Goal: Task Accomplishment & Management: Use online tool/utility

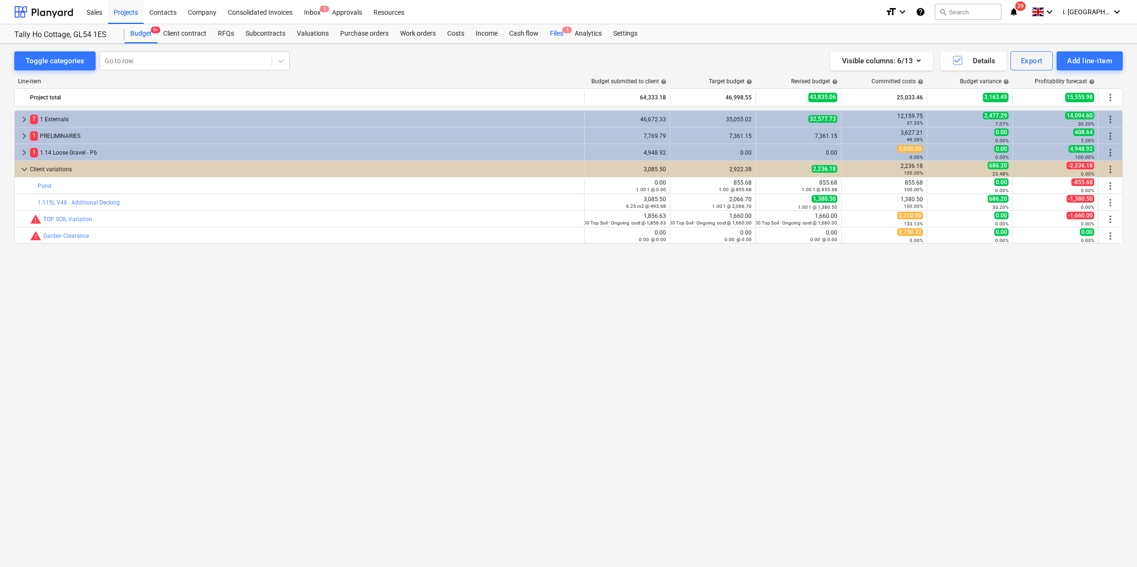
click at [563, 32] on span "1" at bounding box center [568, 30] width 10 height 7
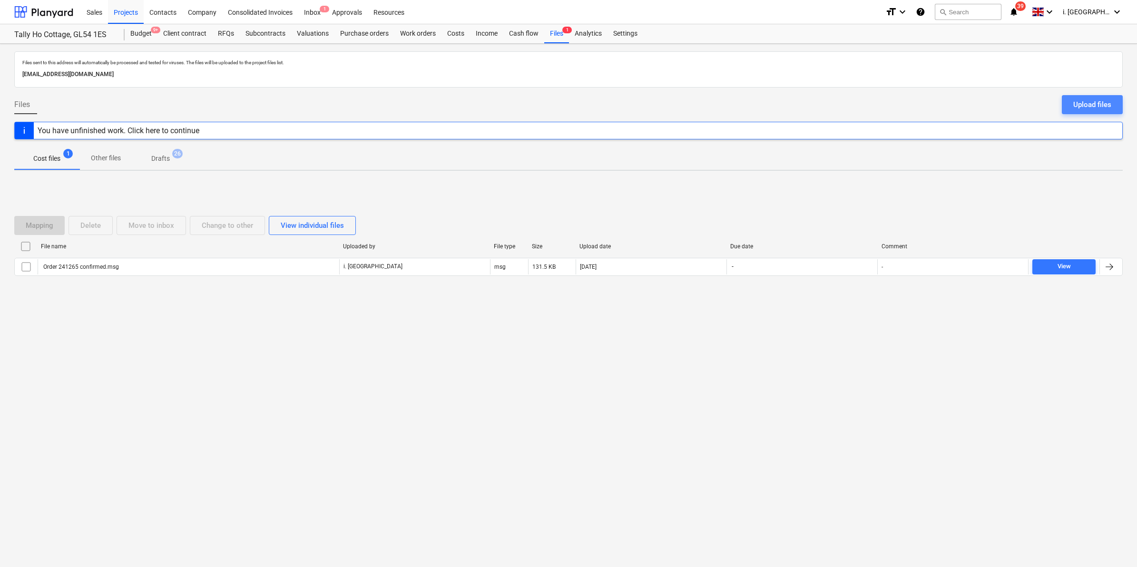
click at [1087, 109] on div "Upload files" at bounding box center [1093, 105] width 38 height 12
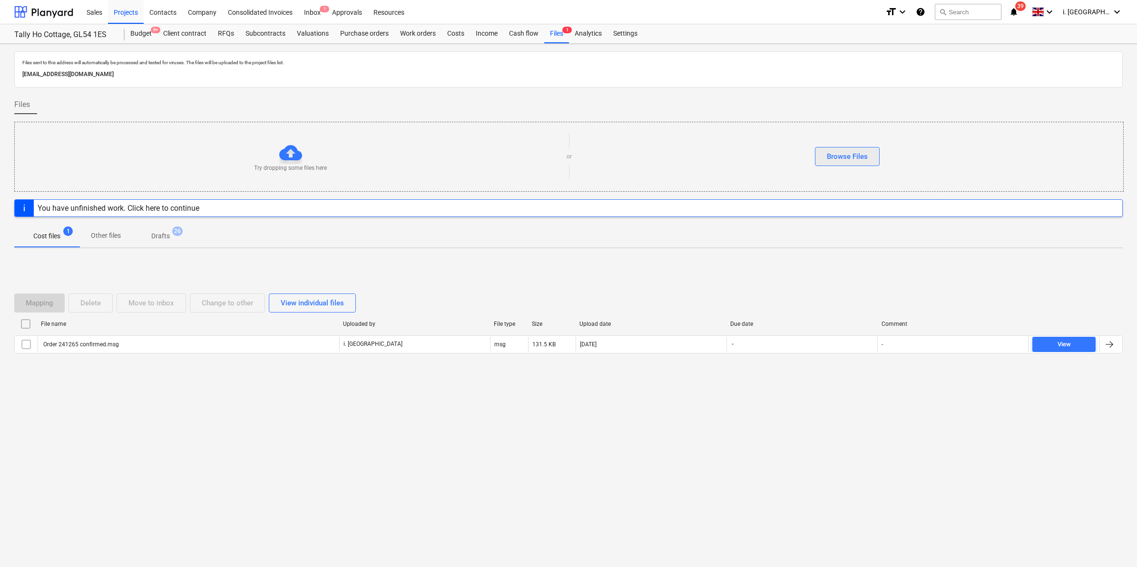
click at [874, 158] on button "Browse Files" at bounding box center [847, 156] width 65 height 19
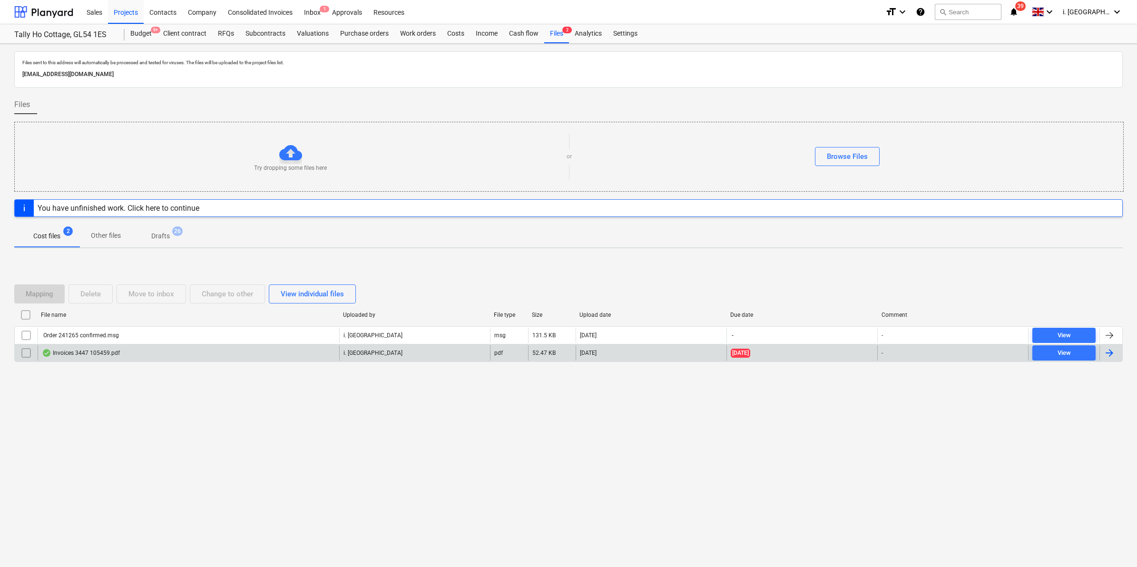
click at [22, 356] on input "checkbox" at bounding box center [26, 353] width 15 height 15
click at [101, 353] on div "Invoices 3447 105459.pdf" at bounding box center [81, 353] width 78 height 8
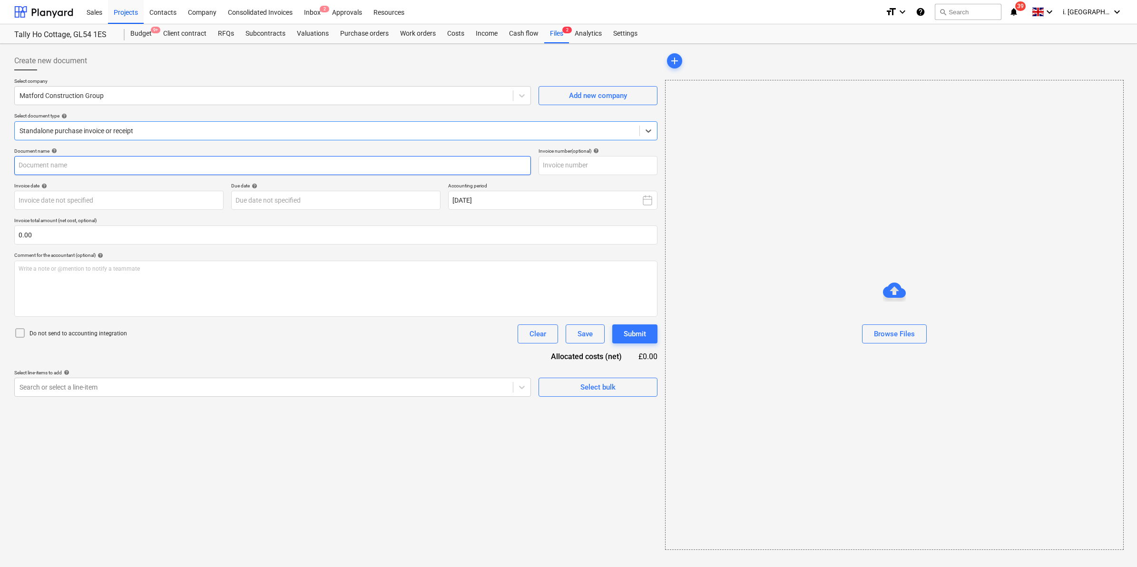
type input "105459"
type input "[DATE]"
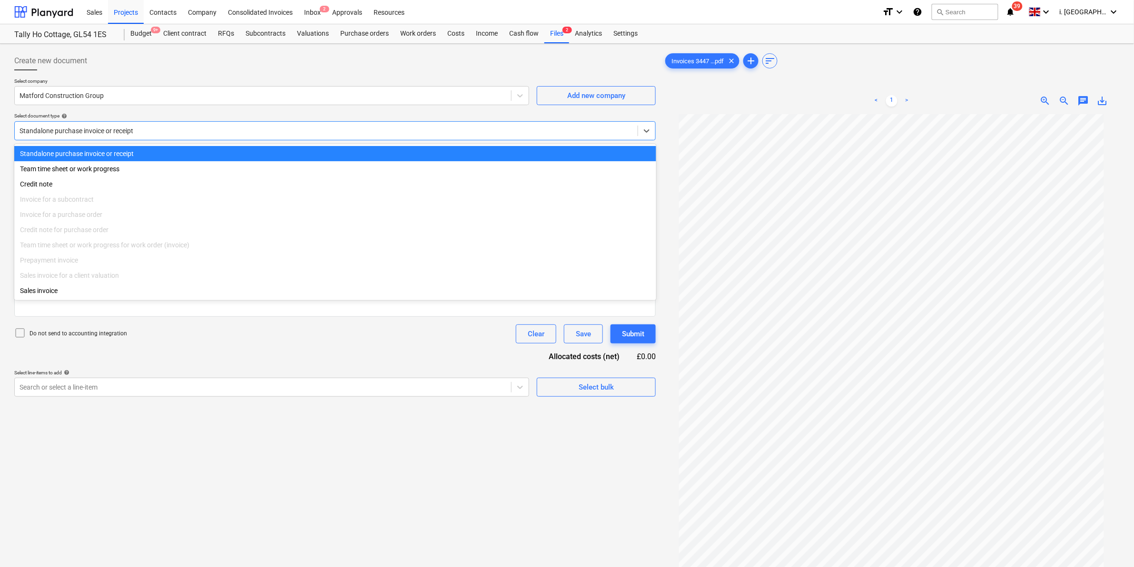
click at [236, 129] on div at bounding box center [326, 131] width 613 height 10
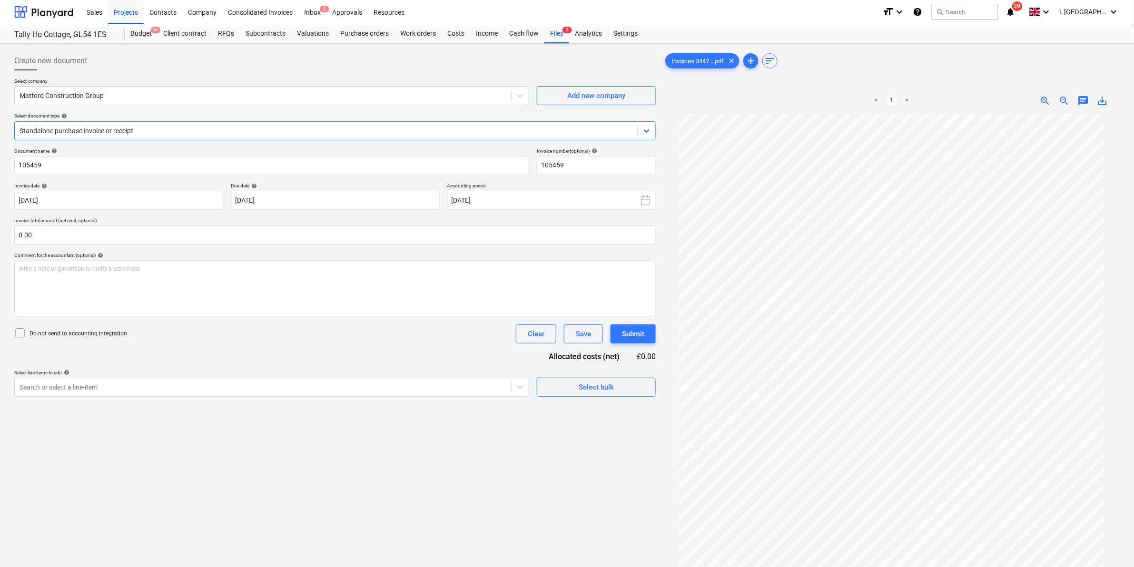
click at [236, 129] on div at bounding box center [326, 131] width 613 height 10
click at [517, 398] on div "Create new document Select company Matford Construction Group Add new company S…" at bounding box center [334, 353] width 649 height 611
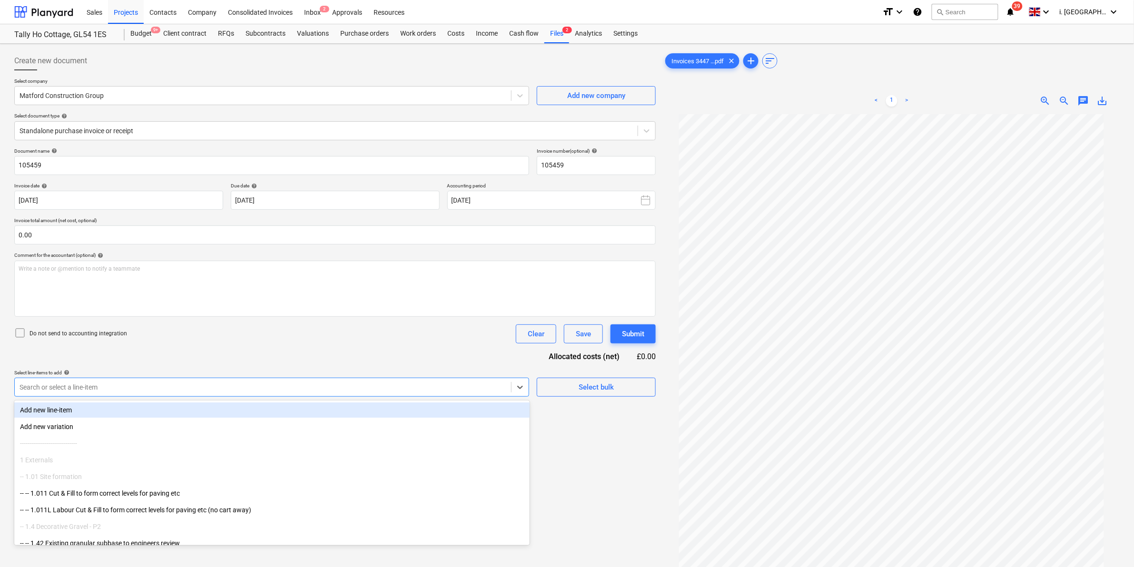
click at [438, 384] on div at bounding box center [263, 388] width 487 height 10
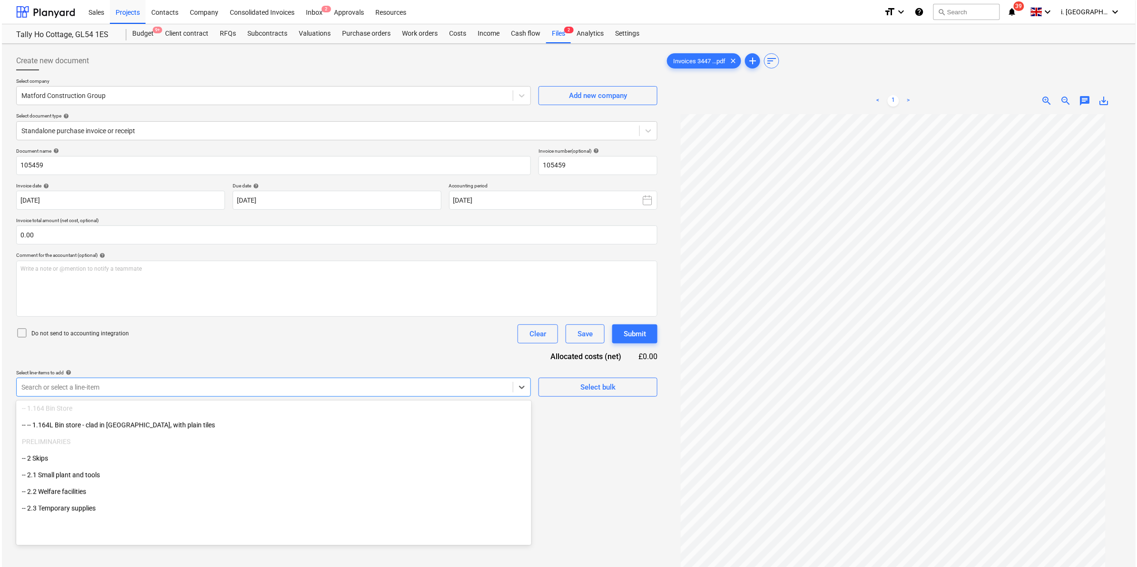
scroll to position [940, 0]
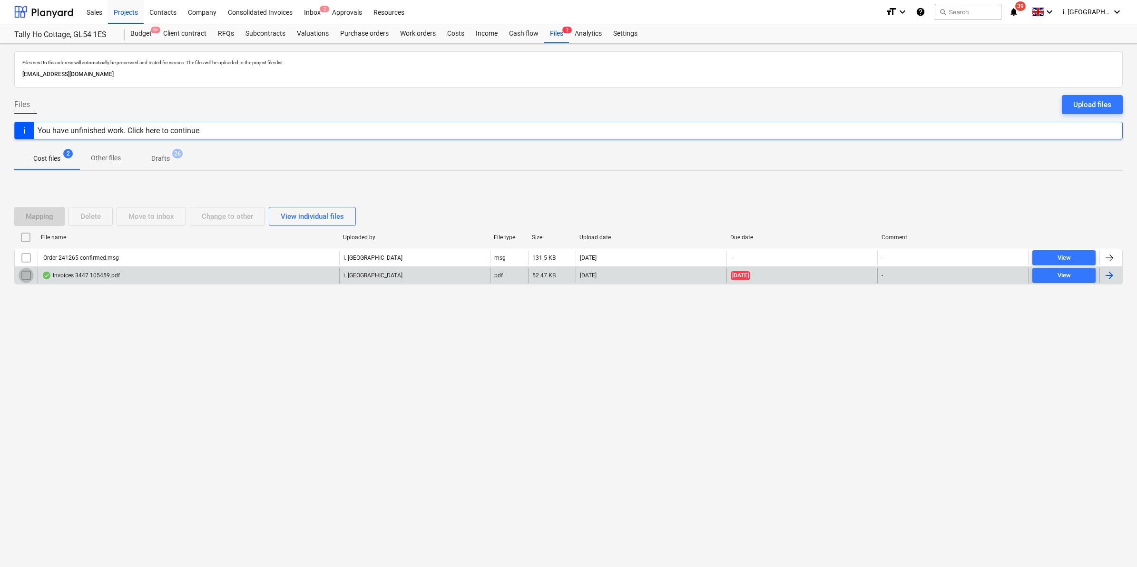
click at [25, 277] on input "checkbox" at bounding box center [26, 275] width 15 height 15
click at [46, 212] on div "Mapping" at bounding box center [40, 216] width 28 height 12
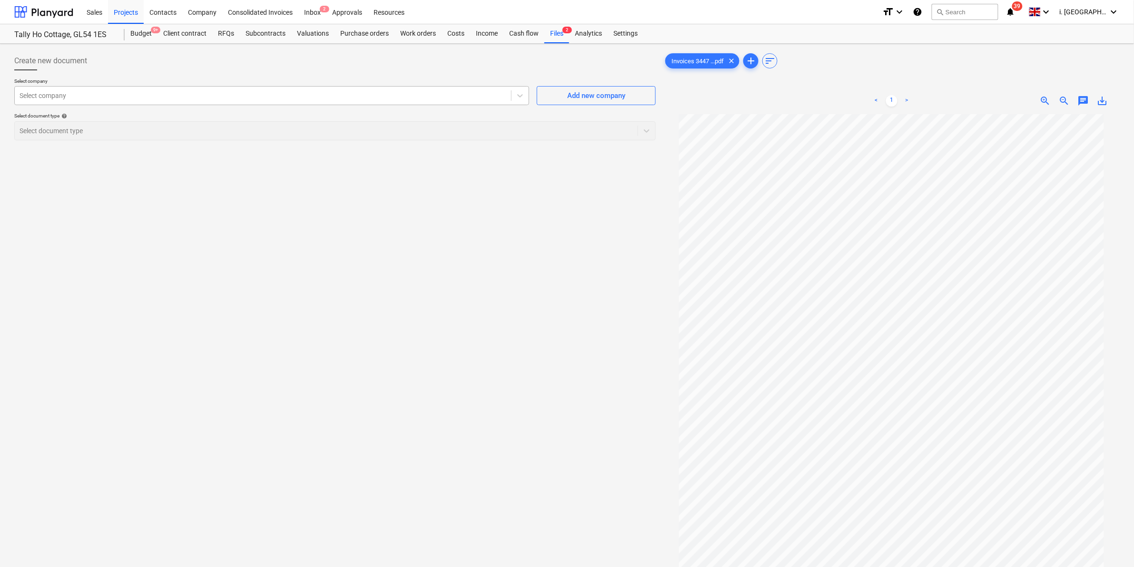
click at [429, 104] on div "Select company" at bounding box center [271, 95] width 515 height 19
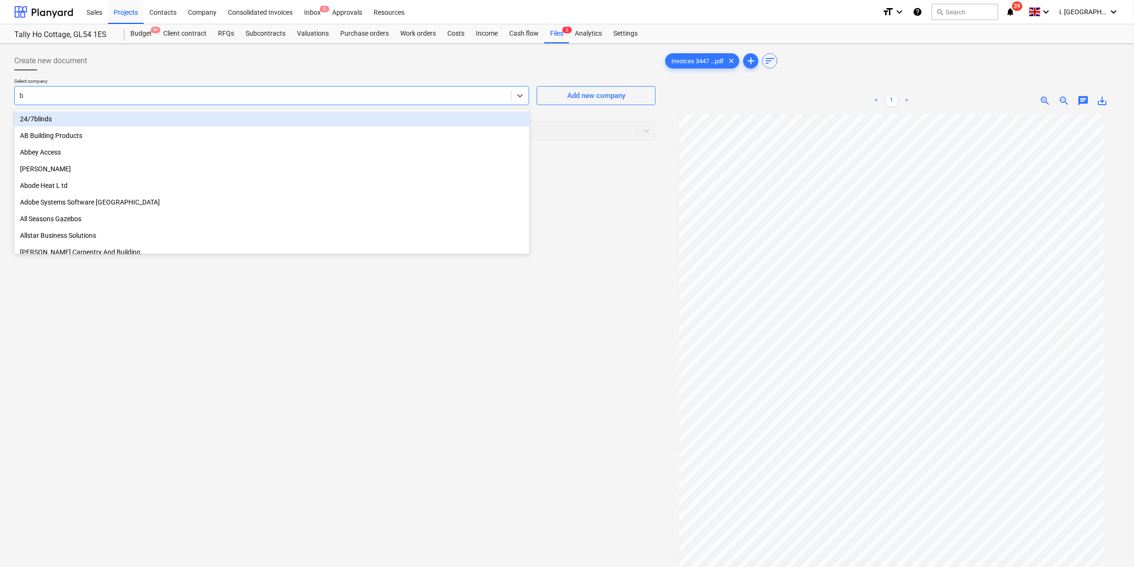
type input "b&"
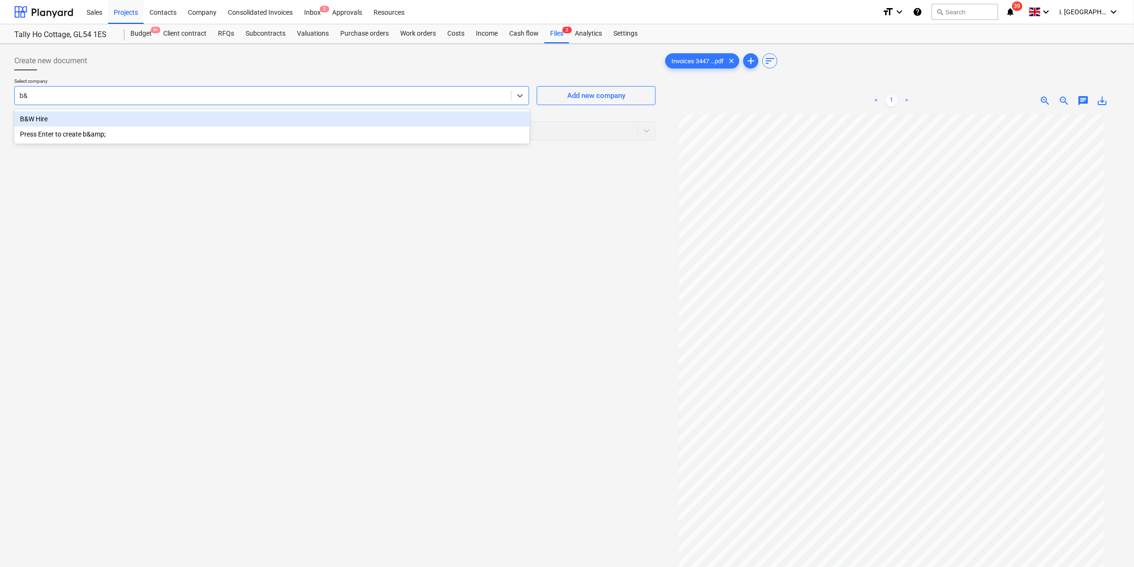
drag, startPoint x: 340, startPoint y: 127, endPoint x: 338, endPoint y: 120, distance: 6.9
click at [338, 120] on div "B&W Hire Press Enter to create b&amp;" at bounding box center [271, 126] width 515 height 34
click at [338, 120] on div "B&W Hire" at bounding box center [271, 118] width 515 height 15
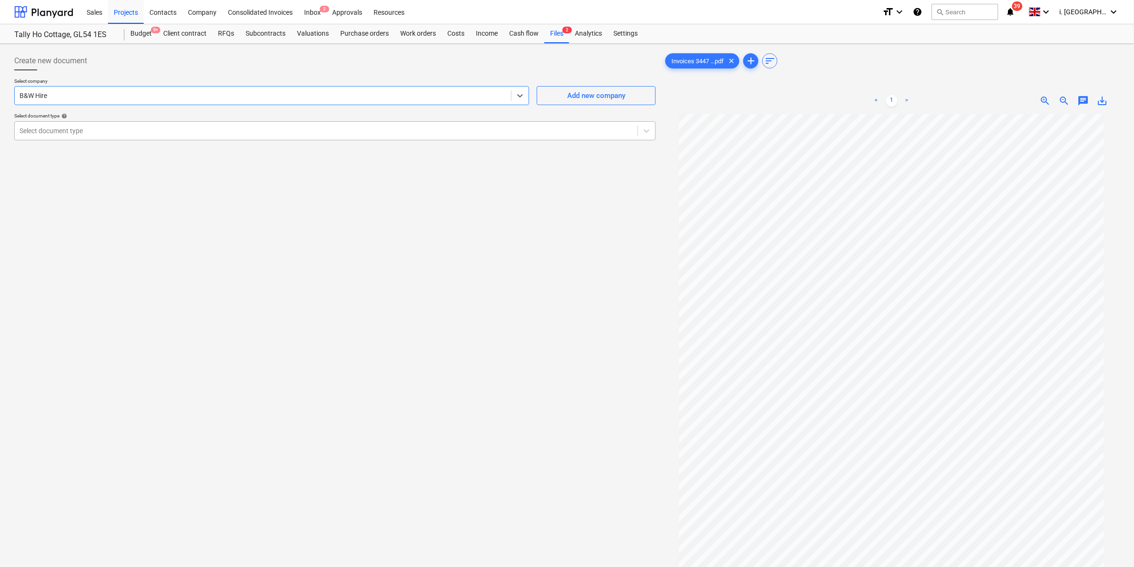
click at [332, 126] on div at bounding box center [326, 131] width 613 height 10
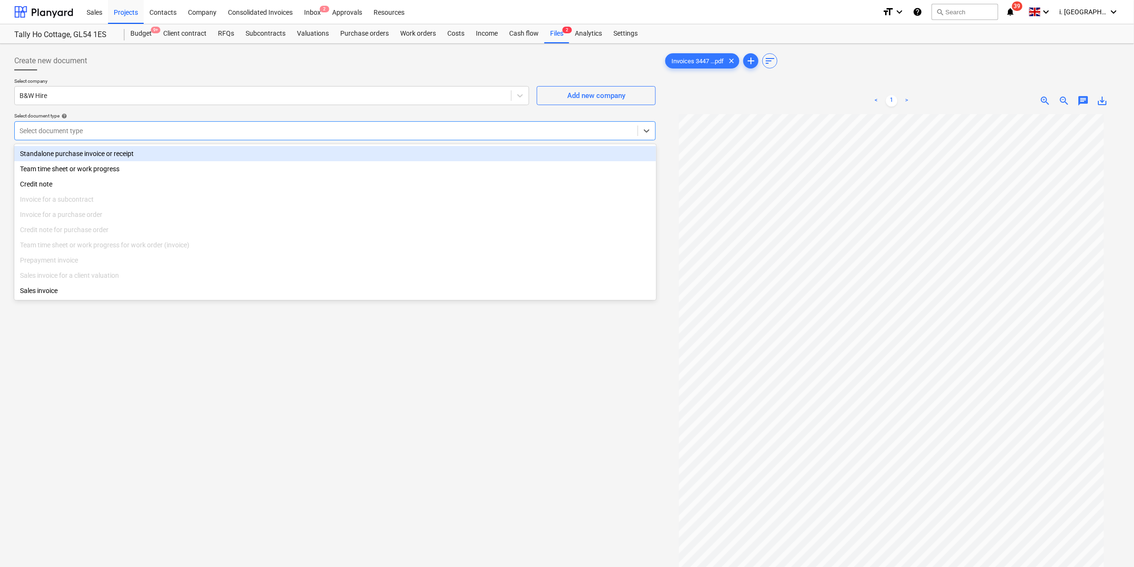
click at [294, 159] on div "Standalone purchase invoice or receipt" at bounding box center [335, 153] width 642 height 15
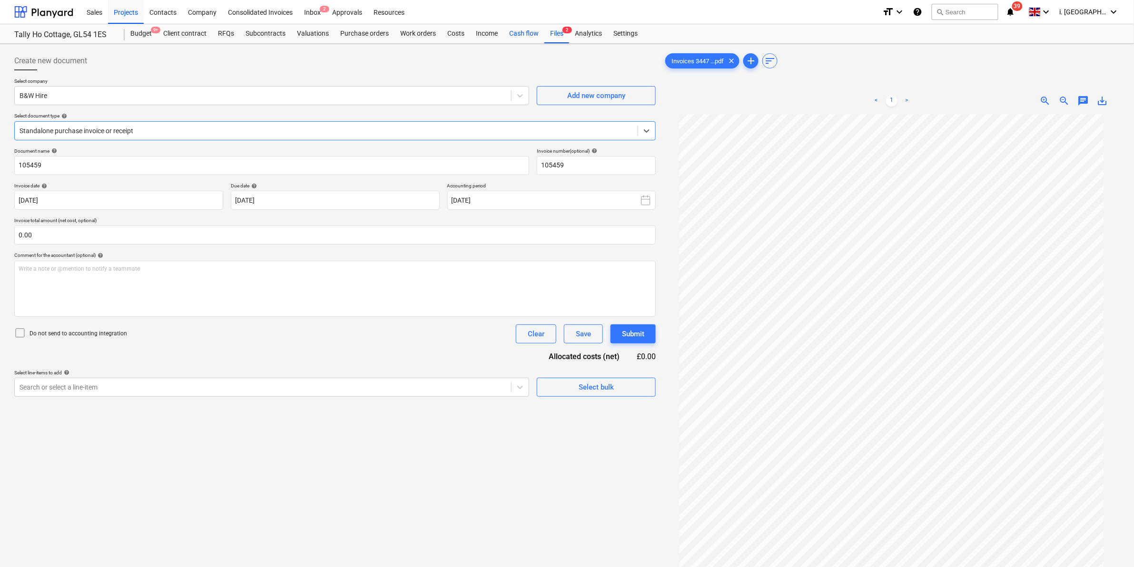
drag, startPoint x: 546, startPoint y: 29, endPoint x: 528, endPoint y: 37, distance: 19.4
click at [546, 29] on div "Files 2" at bounding box center [556, 33] width 25 height 19
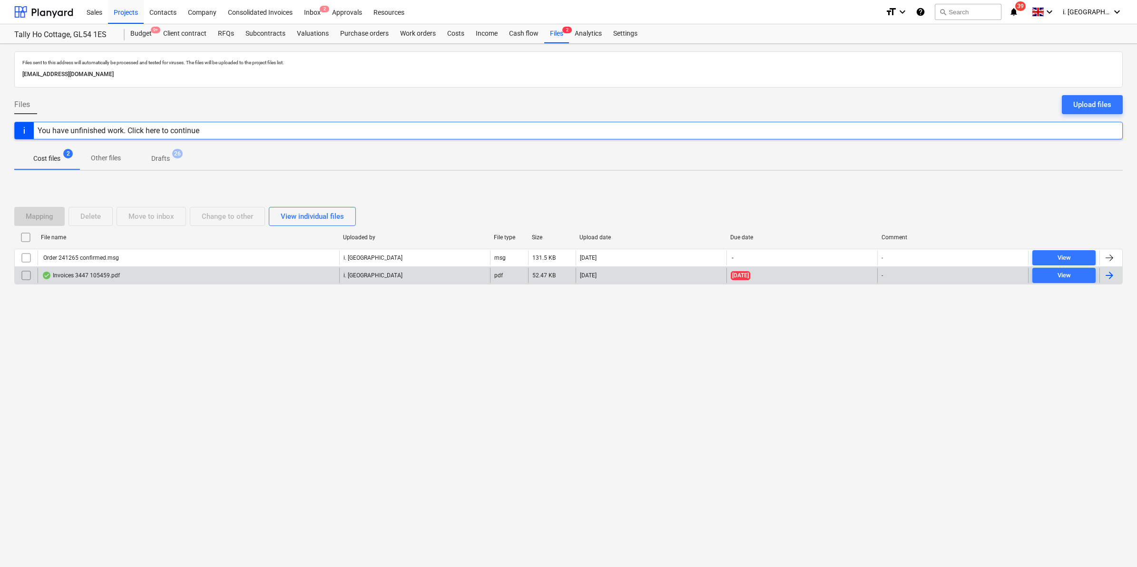
click at [22, 270] on input "checkbox" at bounding box center [26, 275] width 15 height 15
click at [172, 219] on div "Move to inbox" at bounding box center [151, 216] width 46 height 12
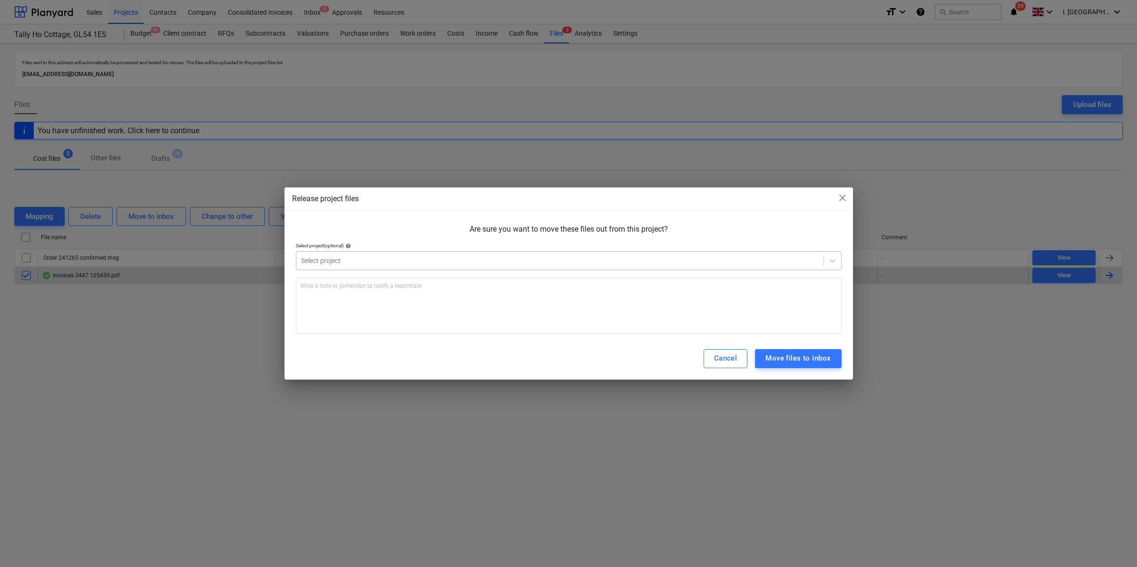
click at [442, 268] on div "Select project" at bounding box center [569, 260] width 546 height 19
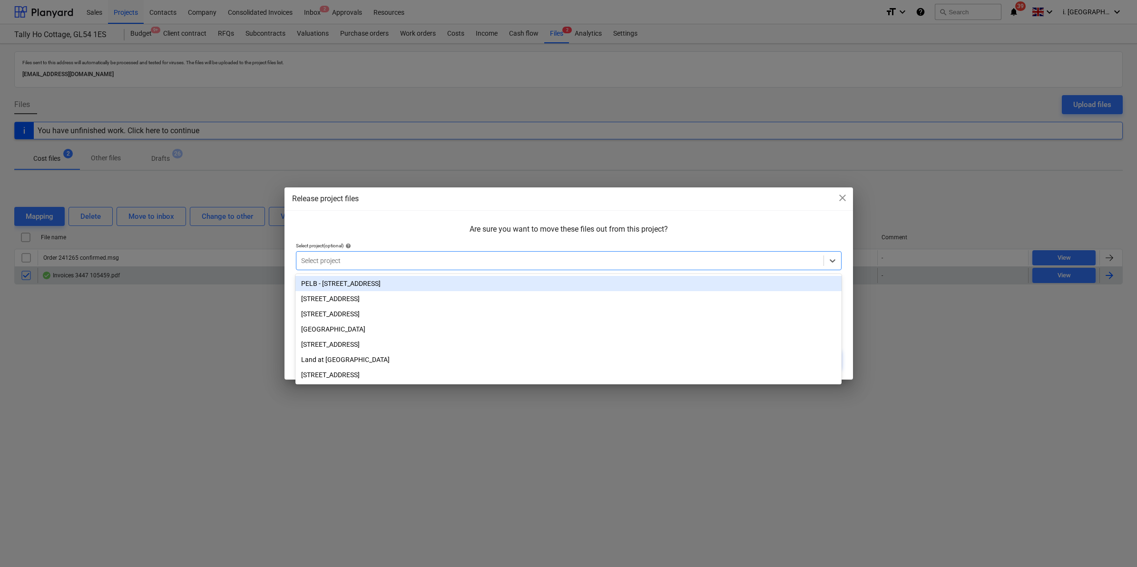
click at [427, 277] on div "PELB - [STREET_ADDRESS]" at bounding box center [569, 283] width 546 height 15
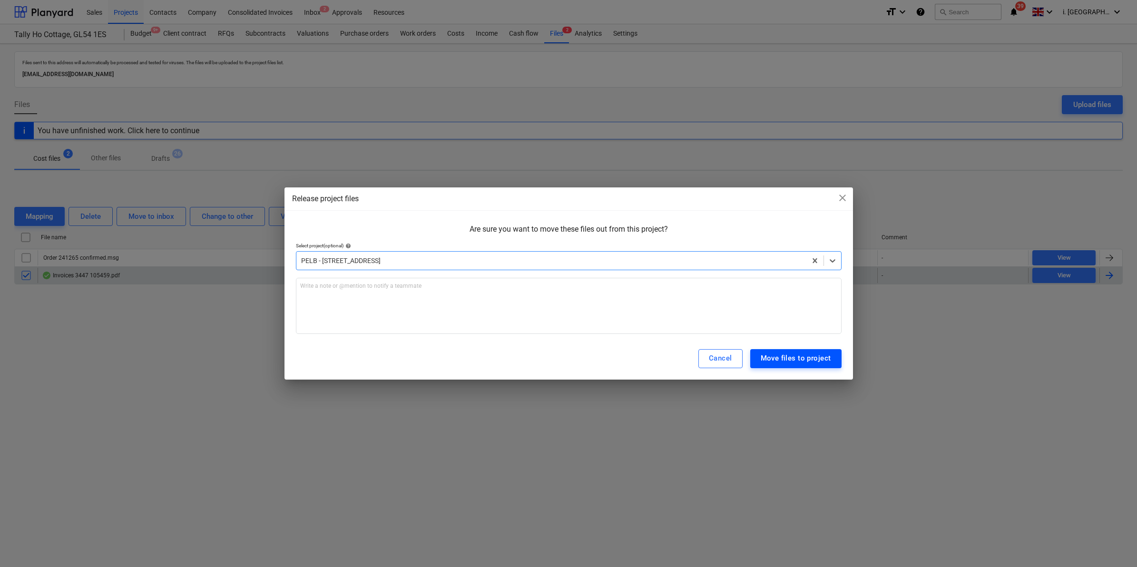
click at [784, 357] on div "Move files to project" at bounding box center [796, 358] width 70 height 12
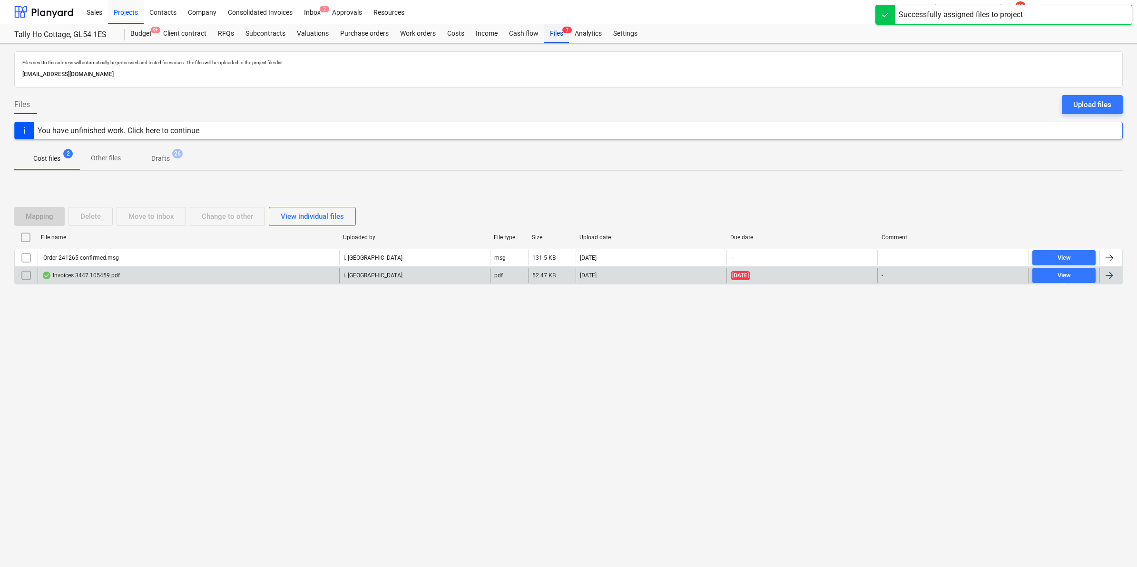
click at [552, 31] on div "Files 2" at bounding box center [556, 33] width 25 height 19
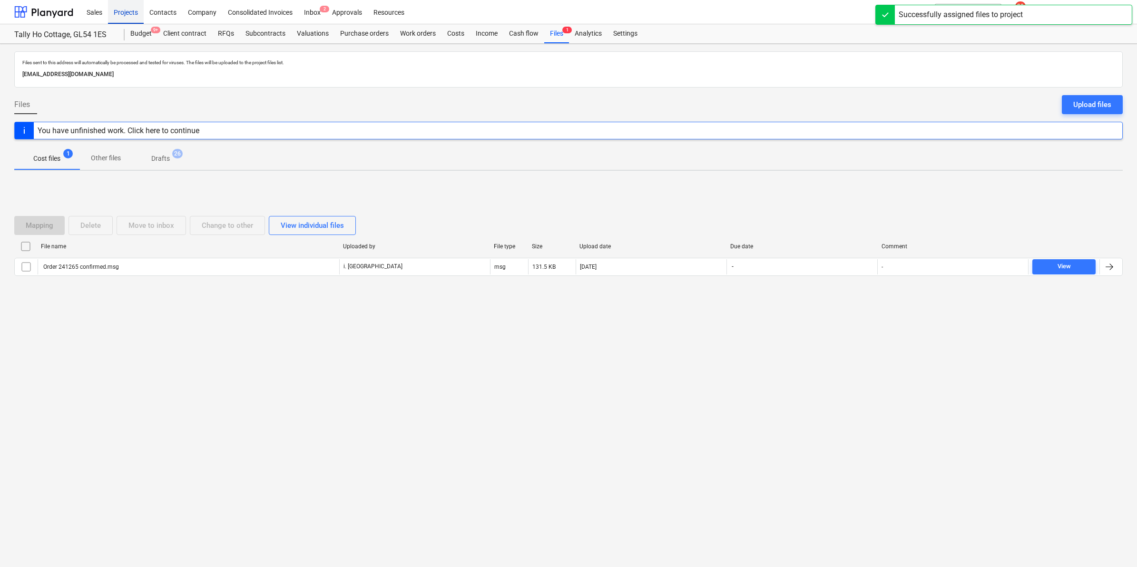
click at [124, 10] on div "Projects" at bounding box center [126, 12] width 36 height 24
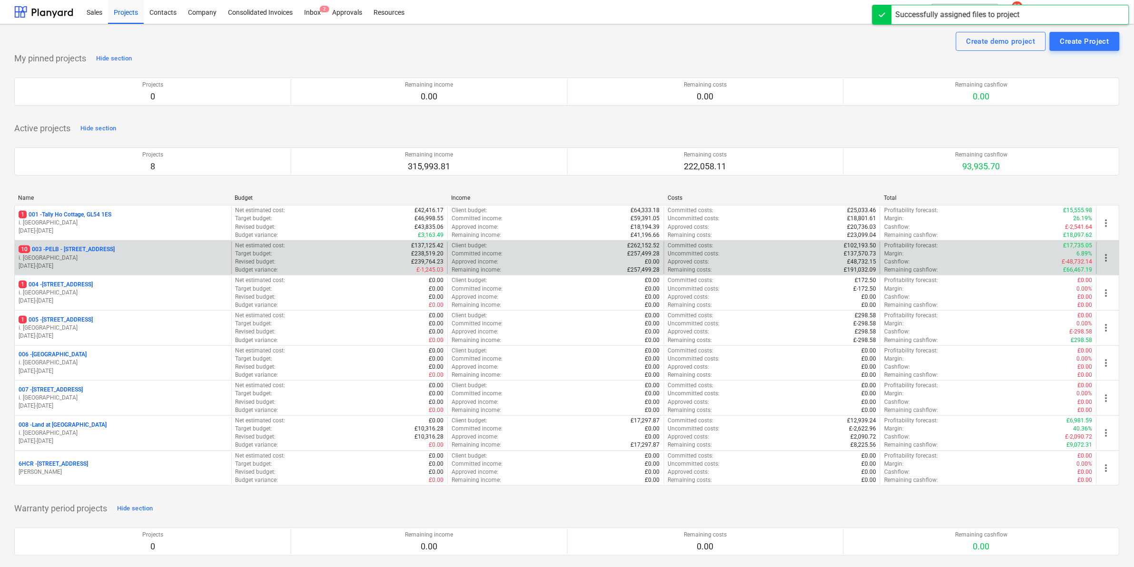
click at [180, 256] on p "i. [GEOGRAPHIC_DATA]" at bounding box center [123, 258] width 209 height 8
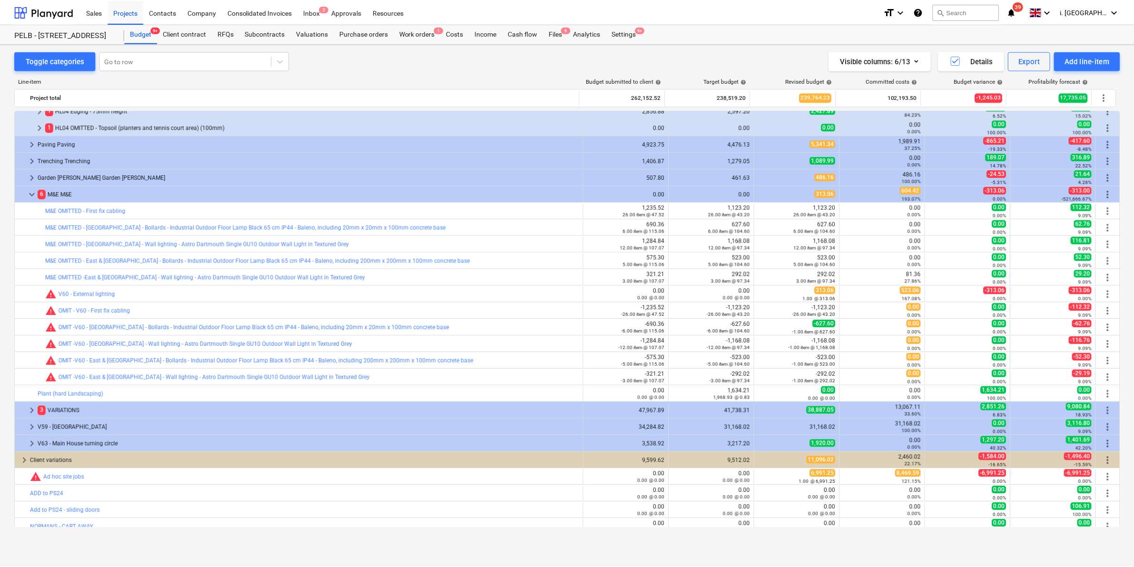
scroll to position [765, 0]
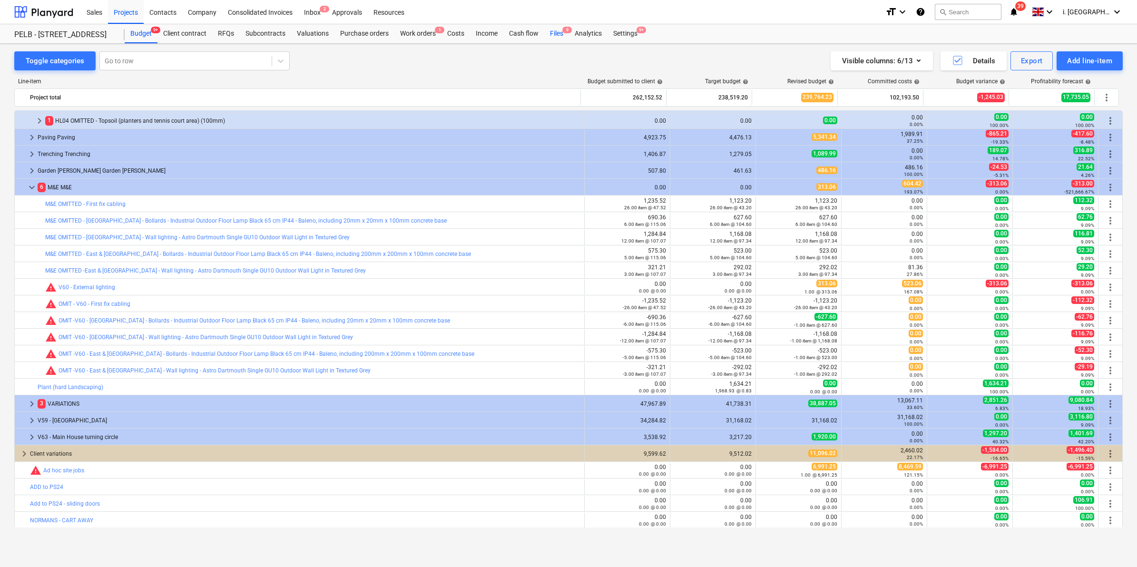
click at [555, 30] on div "Files 9" at bounding box center [556, 33] width 25 height 19
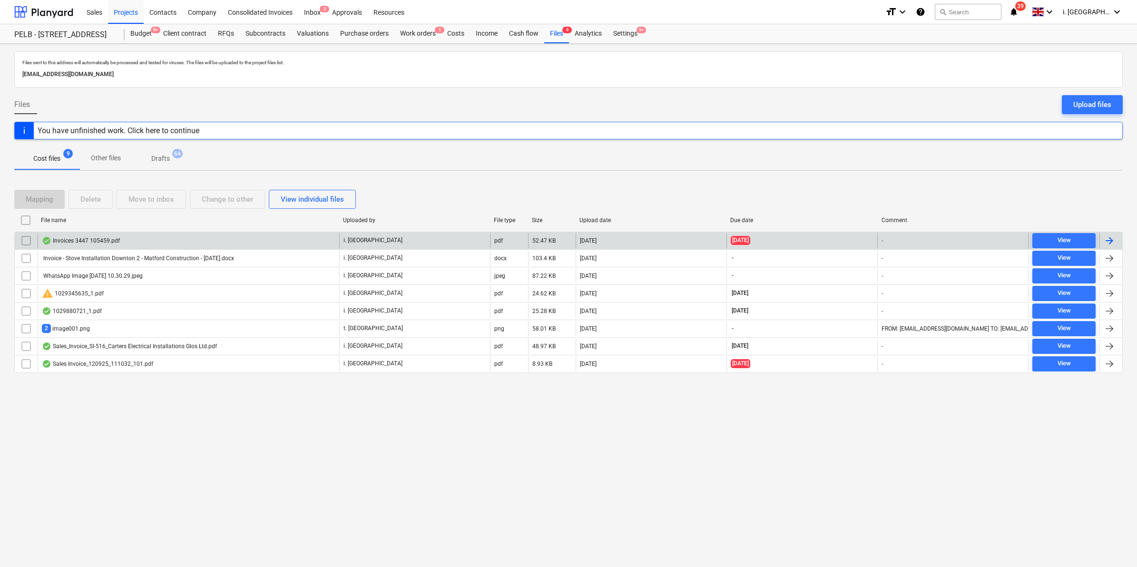
click at [32, 237] on input "checkbox" at bounding box center [26, 240] width 15 height 15
click at [59, 236] on div "Invoices 3447 105459.pdf" at bounding box center [189, 240] width 302 height 15
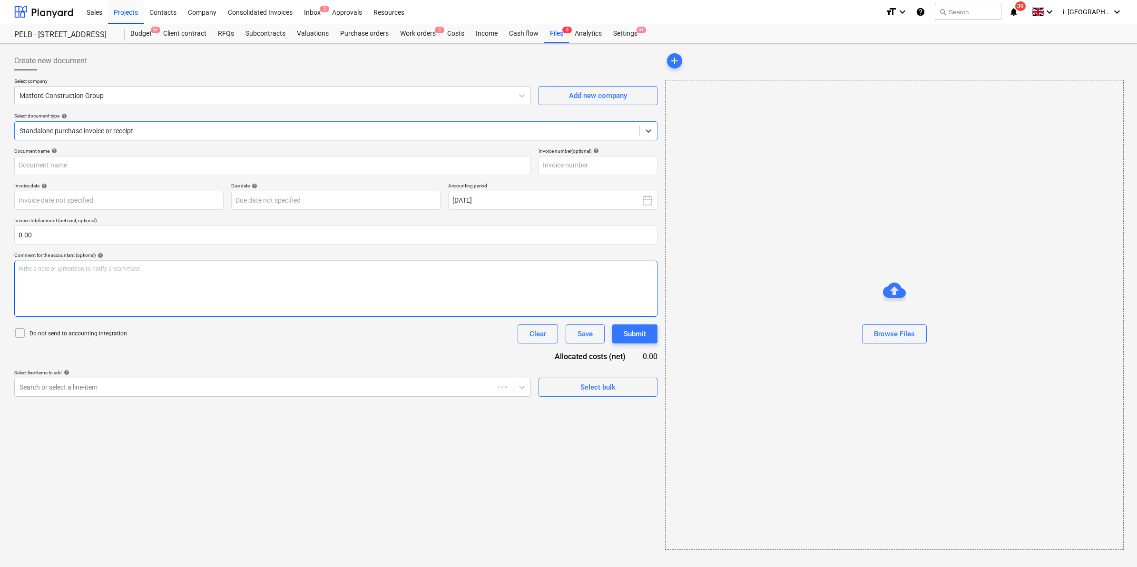
type input "105459"
type input "[DATE]"
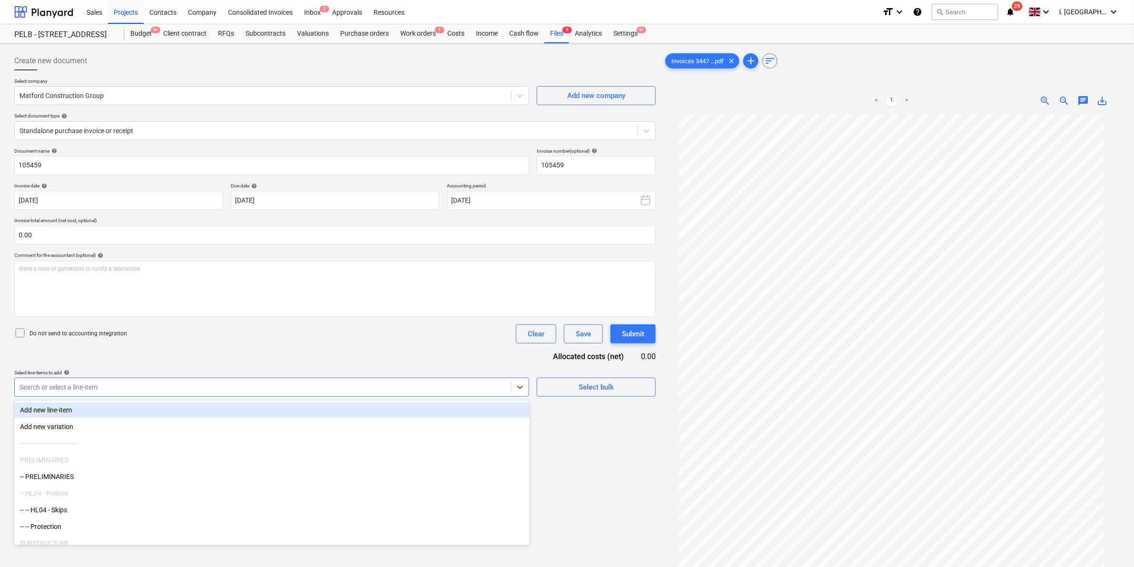
click at [246, 391] on div at bounding box center [263, 388] width 487 height 10
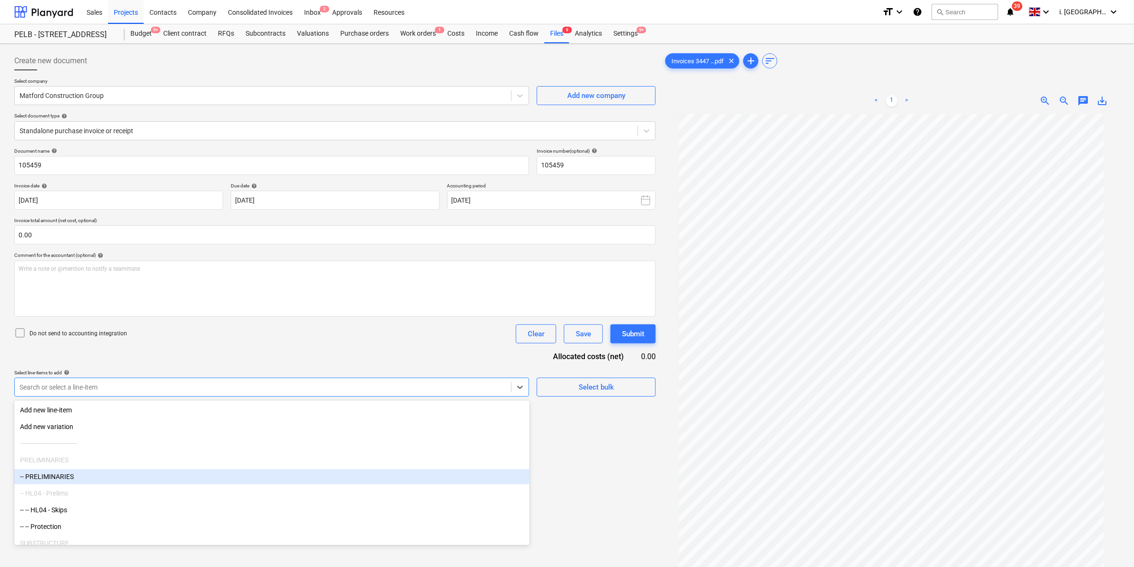
click at [248, 473] on div "-- PRELIMINARIES" at bounding box center [271, 476] width 515 height 15
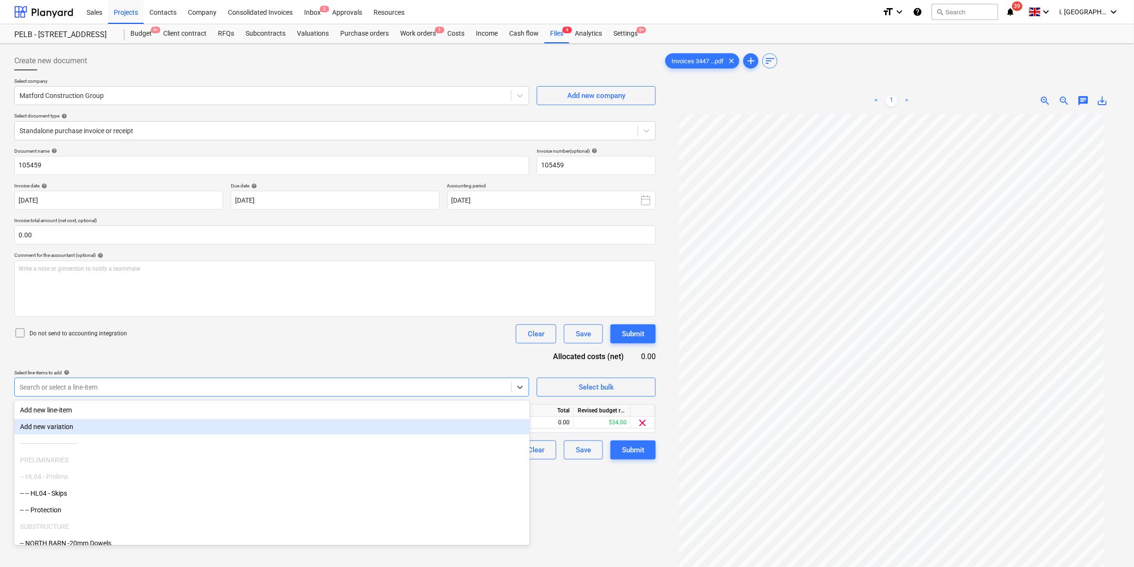
click at [610, 506] on div "Create new document Select company Matford Construction Group Add new company S…" at bounding box center [334, 353] width 649 height 611
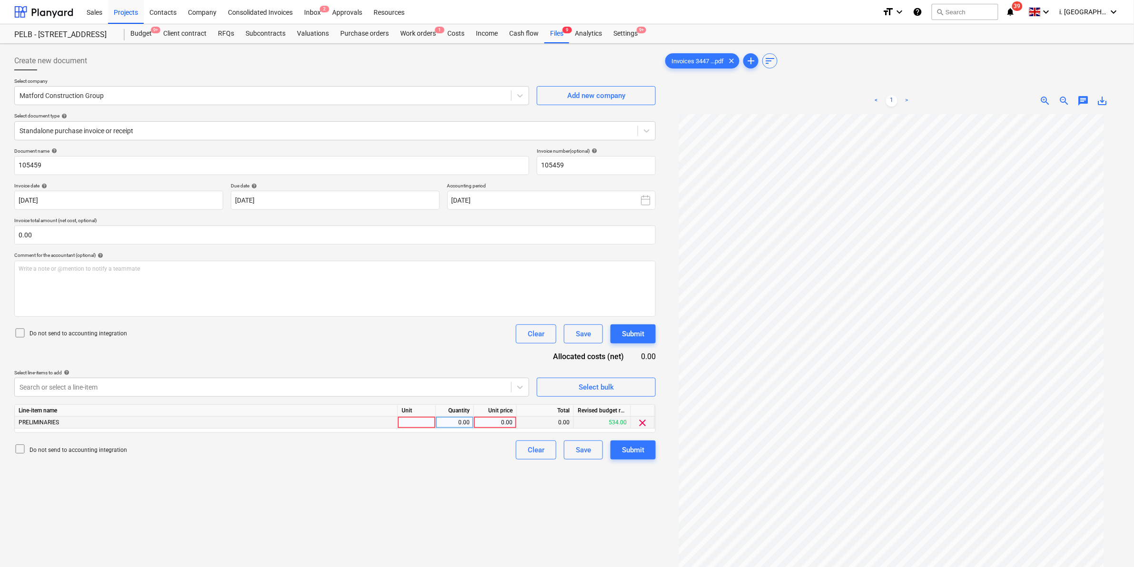
click at [424, 422] on div at bounding box center [417, 423] width 38 height 12
type input "1"
click at [464, 423] on div "0.00" at bounding box center [455, 423] width 30 height 12
type input "1"
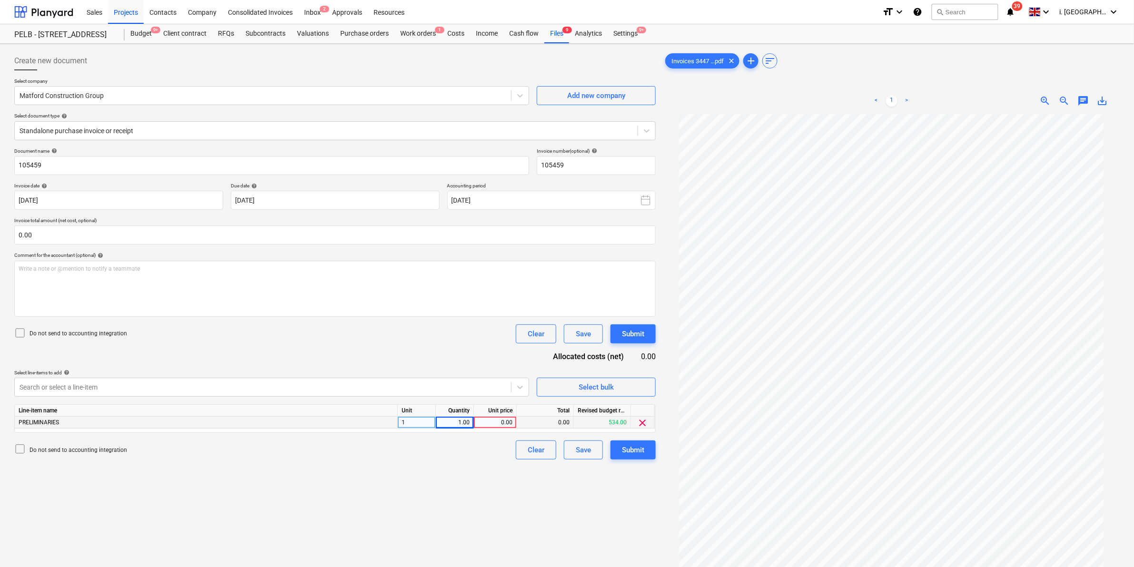
click at [512, 423] on div "0.00" at bounding box center [495, 423] width 35 height 12
type input "88"
click at [577, 448] on div "Save" at bounding box center [583, 450] width 15 height 12
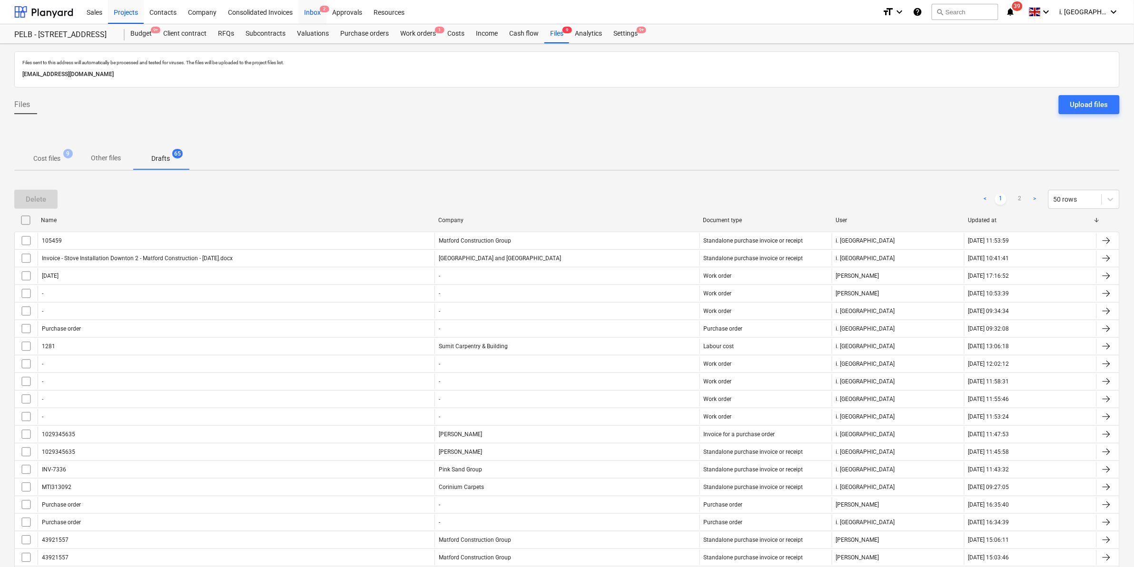
click at [315, 11] on div "Inbox 2" at bounding box center [312, 12] width 28 height 24
